Goal: Task Accomplishment & Management: Use online tool/utility

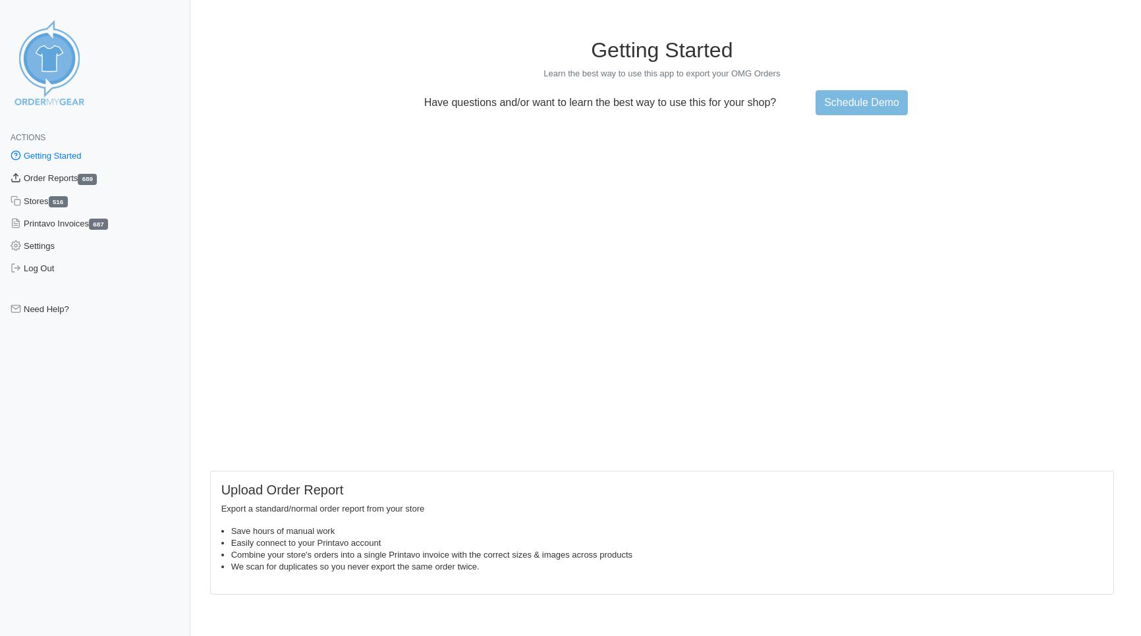
click at [45, 182] on link "Order Reports 689" at bounding box center [95, 178] width 190 height 22
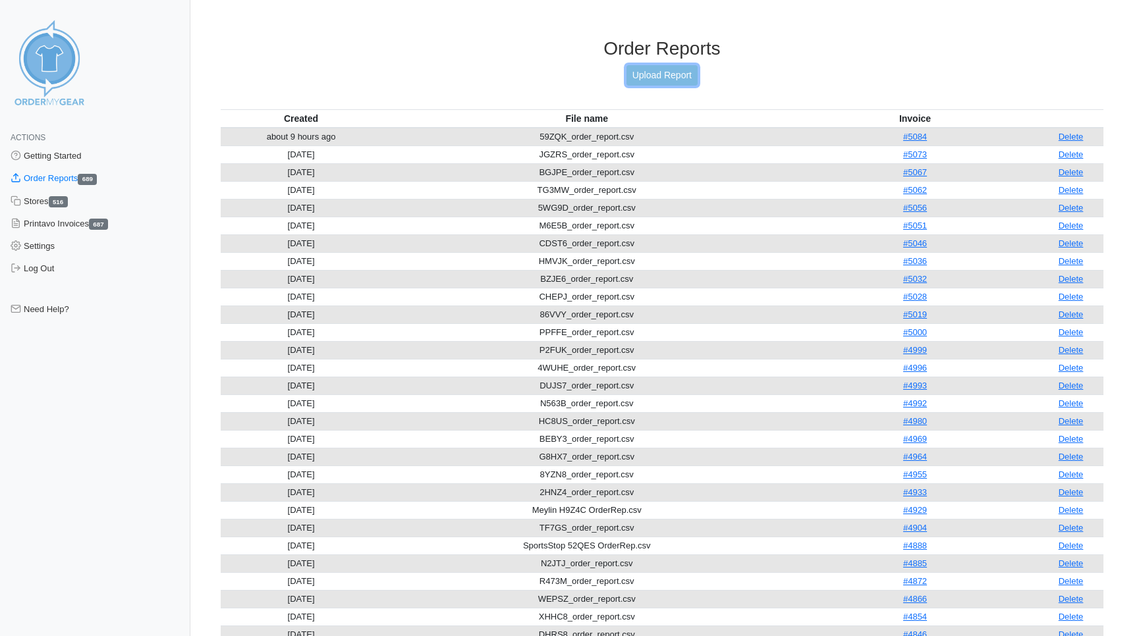
click at [672, 67] on link "Upload Report" at bounding box center [661, 75] width 71 height 20
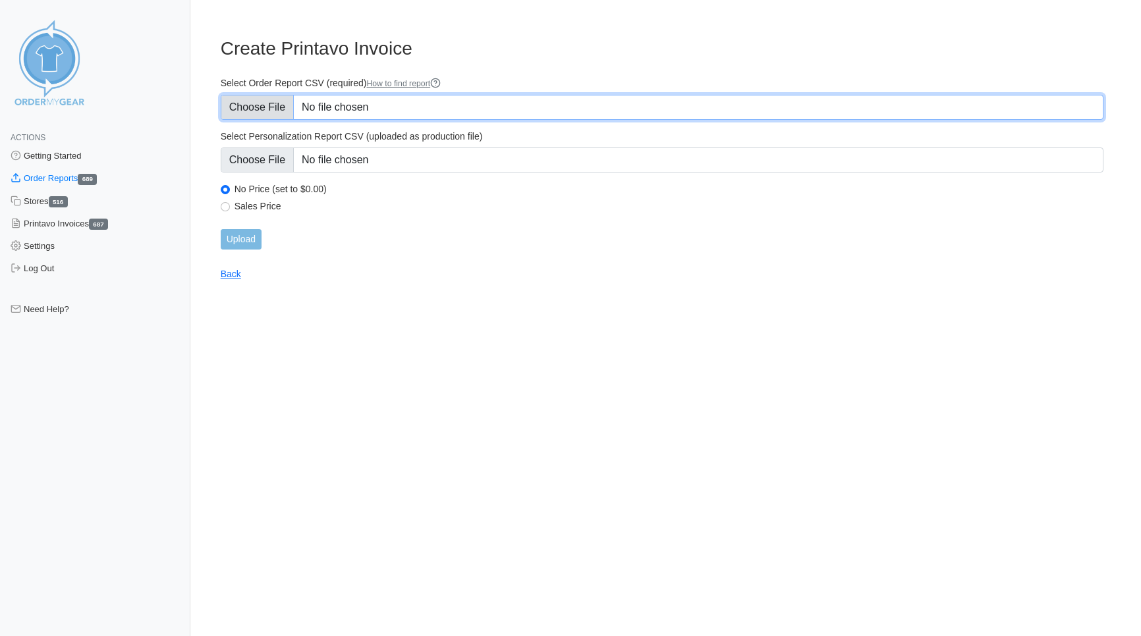
click at [268, 110] on input "Select Order Report CSV (required) How to find report" at bounding box center [662, 107] width 883 height 25
type input "C:\fakepath\PSBQU_order_report.csv"
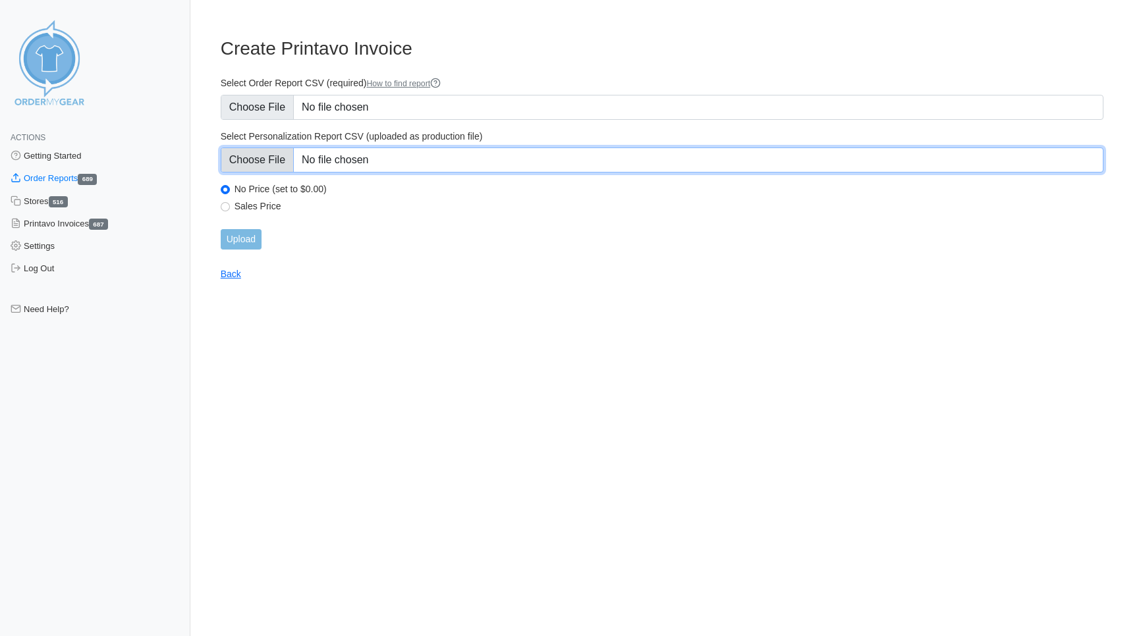
click at [263, 163] on input "Select Personalization Report CSV (uploaded as production file)" at bounding box center [662, 160] width 883 height 25
type input "C:\fakepath\PSBQU_personalization_report.csv"
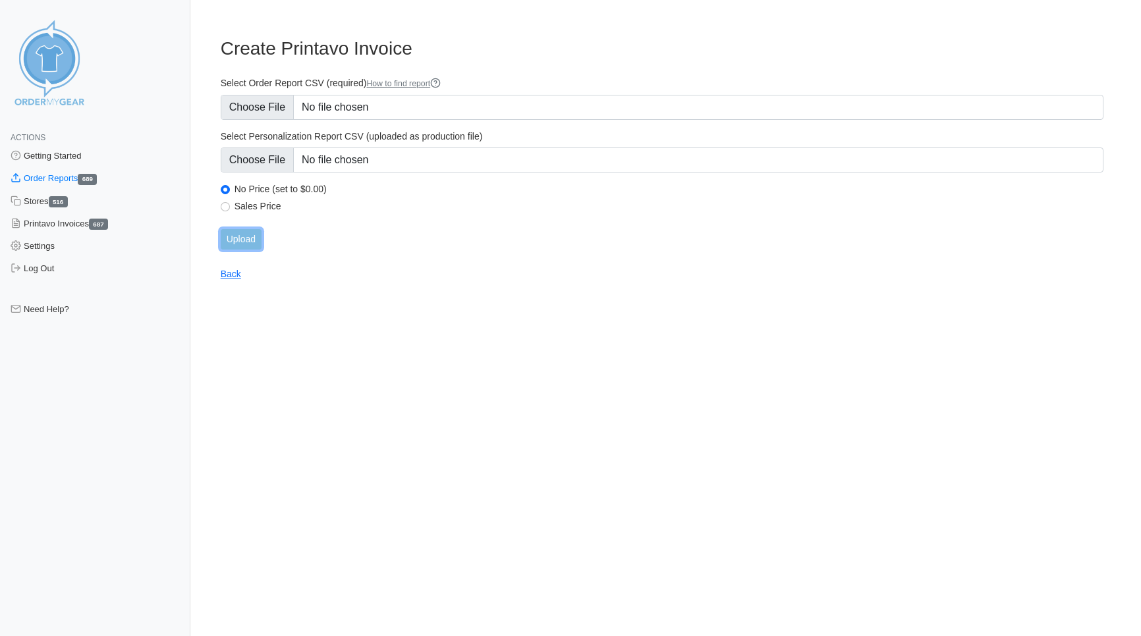
click at [238, 238] on input "Upload" at bounding box center [241, 239] width 41 height 20
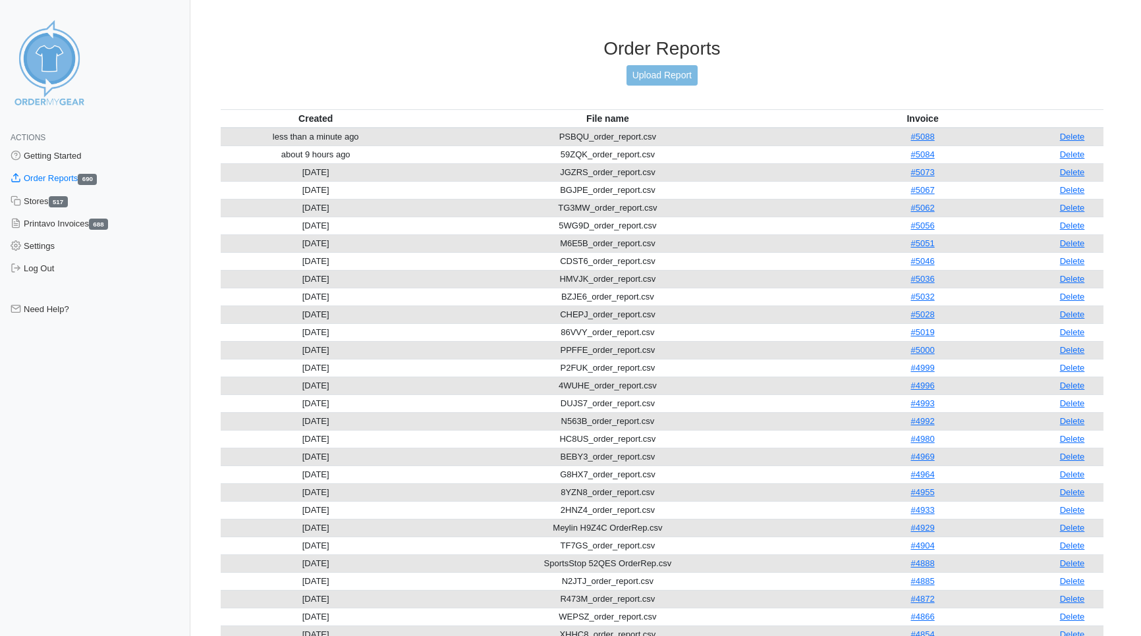
scroll to position [1, 0]
